Goal: Register for event/course

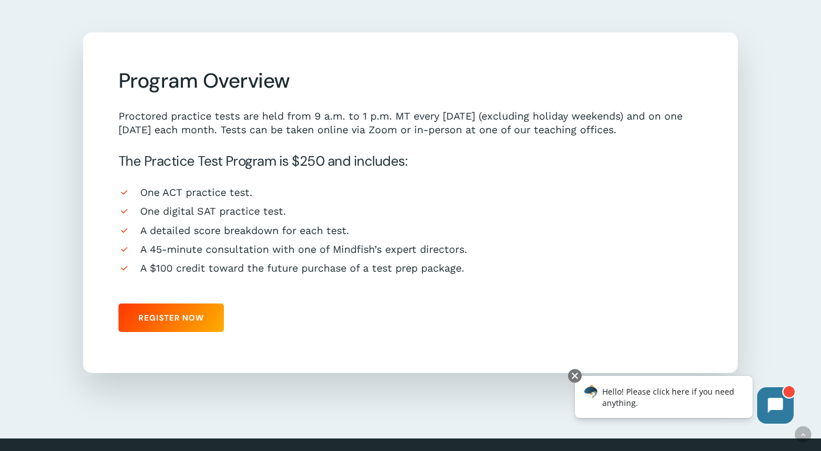
scroll to position [942, 0]
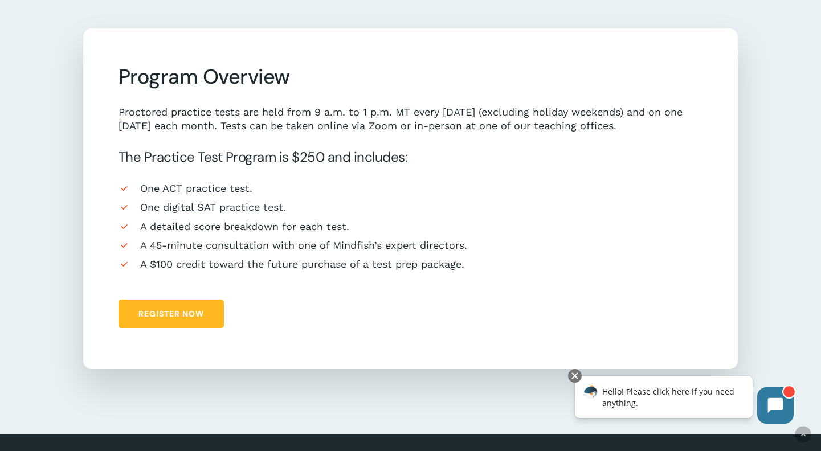
click at [199, 301] on link "Register Now" at bounding box center [171, 314] width 105 height 28
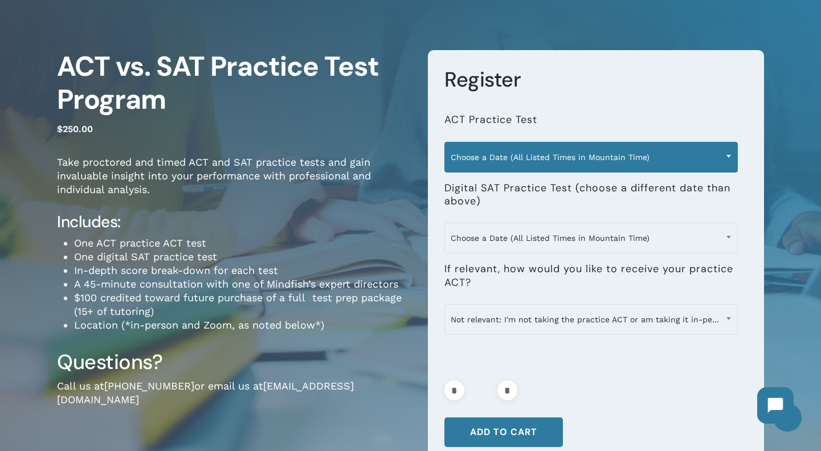
scroll to position [67, 0]
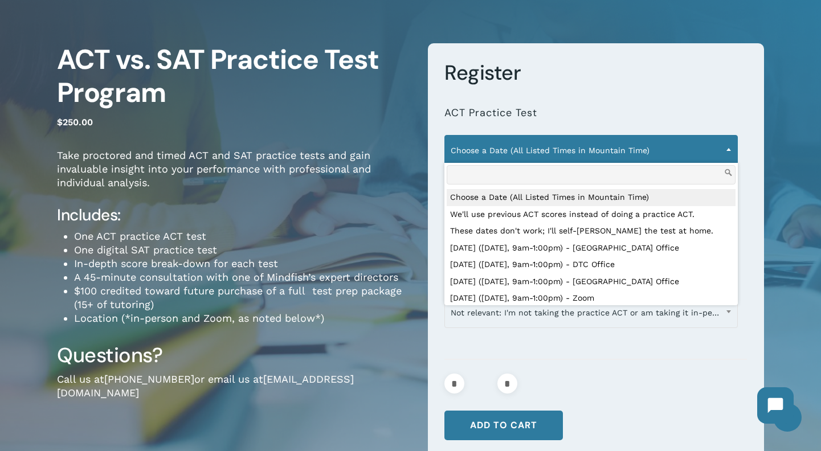
click at [710, 147] on span "Choose a Date (All Listed Times in Mountain Time)" at bounding box center [591, 150] width 292 height 24
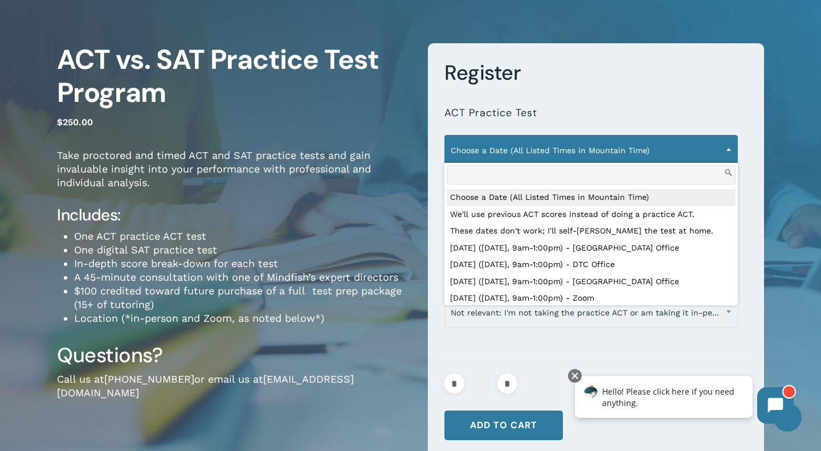
scroll to position [0, 0]
click at [727, 149] on b at bounding box center [729, 149] width 5 height 3
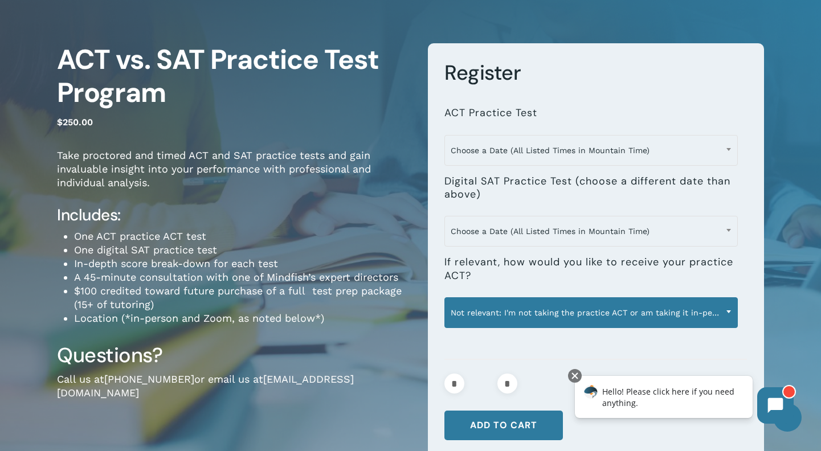
click at [501, 311] on span "Not relevant: I'm not taking the practice ACT or am taking it in-person" at bounding box center [591, 313] width 292 height 24
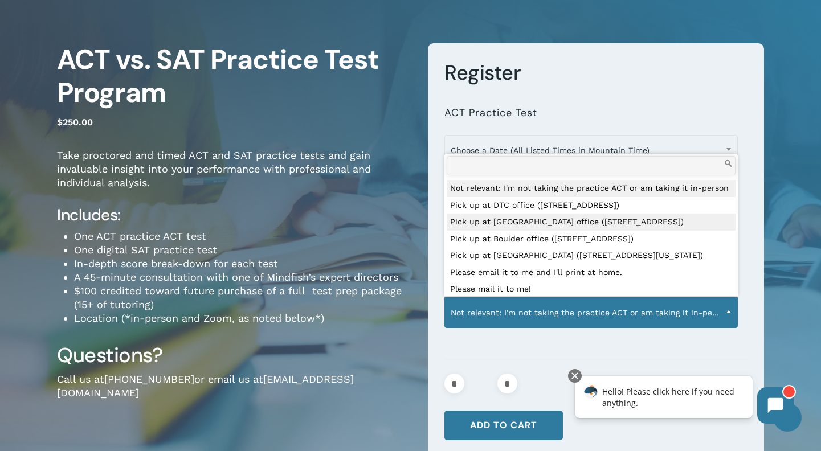
click at [408, 246] on li "One digital SAT practice test" at bounding box center [242, 250] width 337 height 14
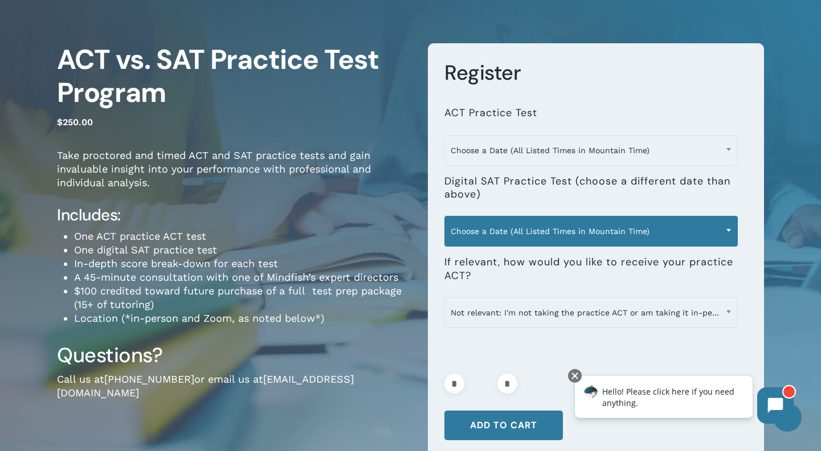
click at [524, 235] on span "Choose a Date (All Listed Times in Mountain Time)" at bounding box center [591, 231] width 292 height 24
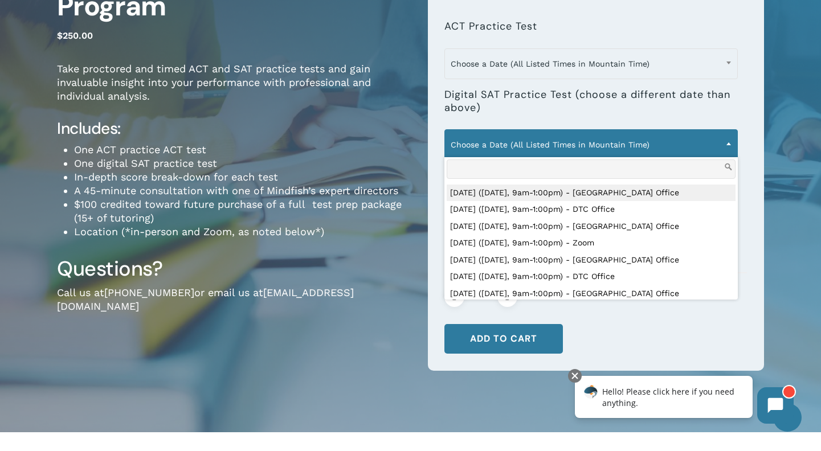
scroll to position [54, 0]
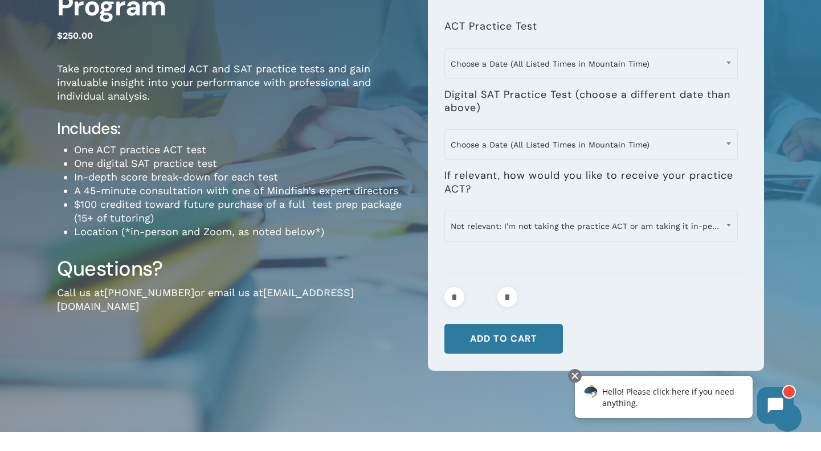
click at [323, 236] on li "Location (*in-person and Zoom, as noted below*)" at bounding box center [242, 232] width 337 height 14
